Goal: Information Seeking & Learning: Understand process/instructions

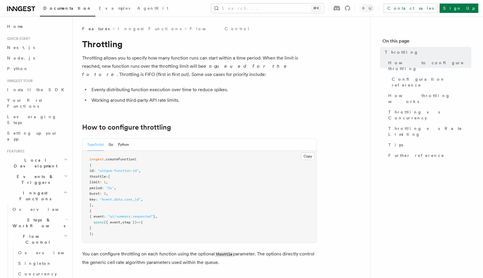
scroll to position [1, 0]
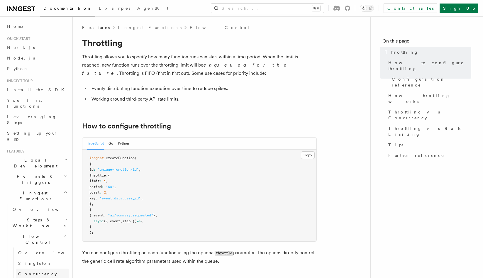
click at [44, 269] on link "Concurrency" at bounding box center [42, 274] width 53 height 11
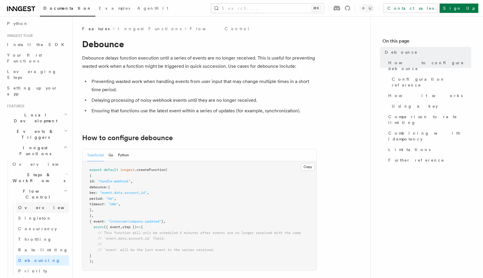
scroll to position [46, 0]
click at [51, 212] on link "Singleton" at bounding box center [42, 217] width 53 height 11
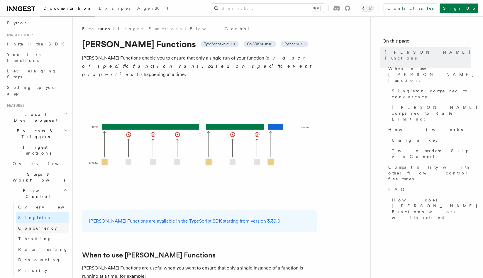
click at [46, 223] on link "Concurrency" at bounding box center [42, 228] width 53 height 11
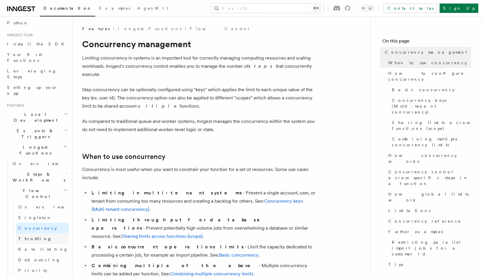
click at [43, 233] on link "Throttling" at bounding box center [42, 238] width 53 height 11
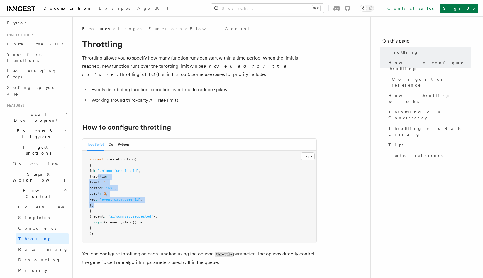
drag, startPoint x: 97, startPoint y: 175, endPoint x: 114, endPoint y: 206, distance: 35.3
click at [114, 206] on pre "inngest .createFunction ( { id : "unique-function-id" , throttle : { limit : 1 …" at bounding box center [199, 197] width 234 height 92
copy code "throttle : { limit : 1 , period : "5s" , burst : 2 , key : "event.data.user_id"…"
